Goal: Navigation & Orientation: Go to known website

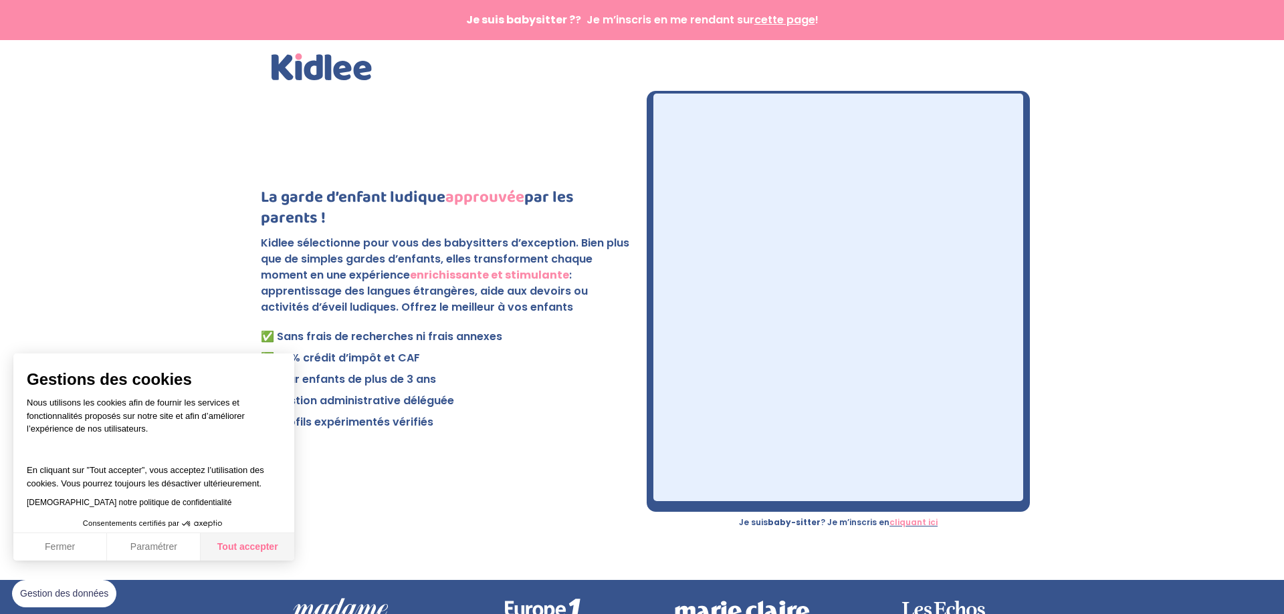
drag, startPoint x: 248, startPoint y: 550, endPoint x: 252, endPoint y: 544, distance: 7.2
click at [248, 550] on button "Tout accepter" at bounding box center [248, 547] width 94 height 28
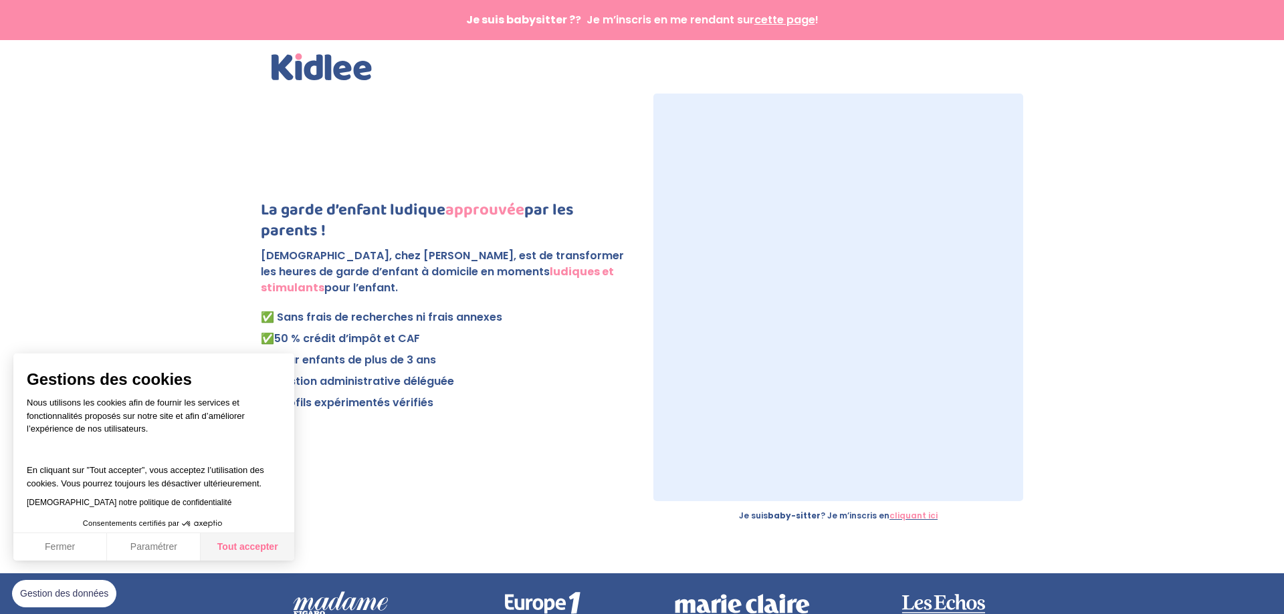
click at [225, 547] on button "Tout accepter" at bounding box center [248, 547] width 94 height 28
